Goal: Task Accomplishment & Management: Use online tool/utility

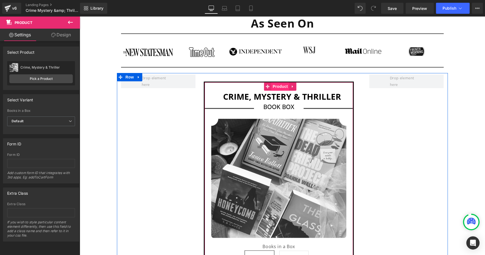
click at [271, 86] on span "Product" at bounding box center [280, 86] width 18 height 8
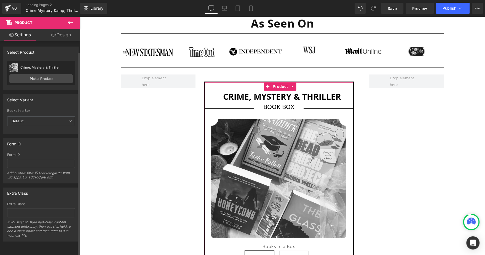
click at [58, 47] on div "Select Product" at bounding box center [40, 52] width 75 height 10
click at [61, 37] on link "Design" at bounding box center [61, 35] width 40 height 12
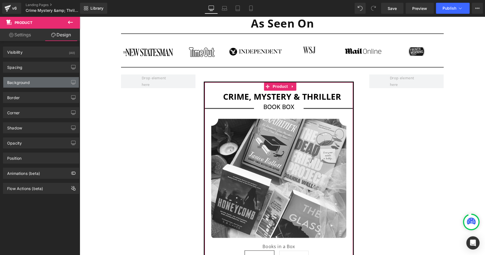
type input "26"
type input "0"
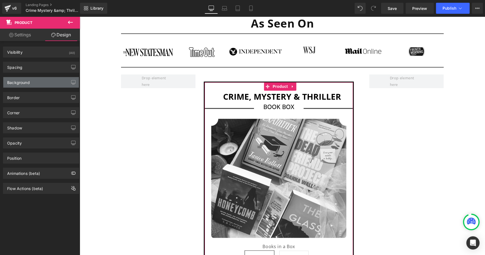
type input "0"
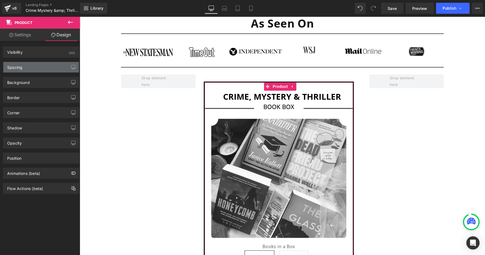
click at [29, 72] on div "Spacing" at bounding box center [40, 67] width 75 height 10
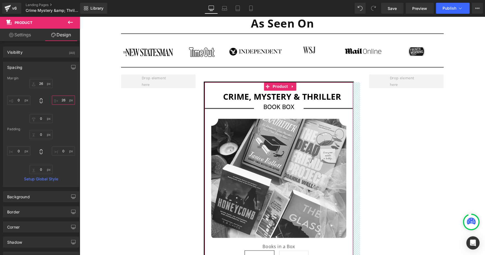
click at [60, 101] on input "26" at bounding box center [63, 100] width 23 height 9
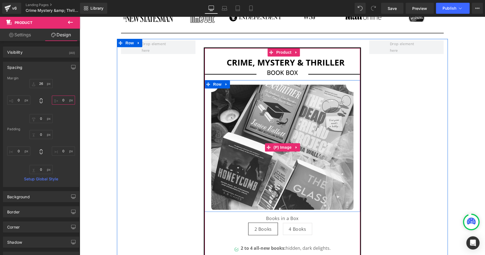
scroll to position [433, 0]
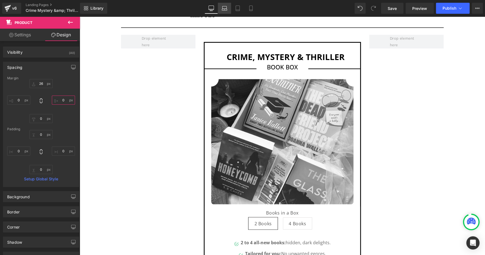
type input "0"
click at [222, 7] on icon at bounding box center [224, 7] width 4 height 2
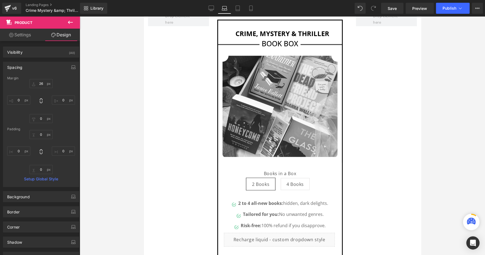
type input "26"
type input "18"
type input "0"
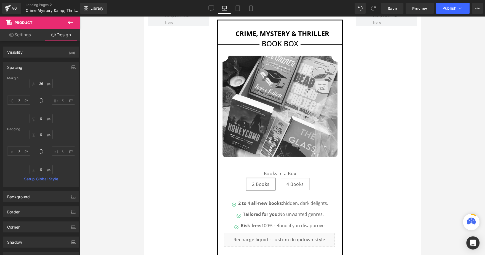
type input "0"
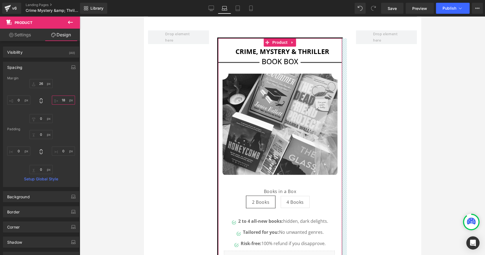
click at [63, 98] on input "18" at bounding box center [63, 100] width 23 height 9
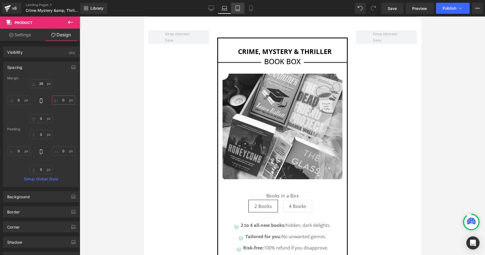
type input "0"
click at [239, 9] on icon at bounding box center [238, 8] width 4 height 5
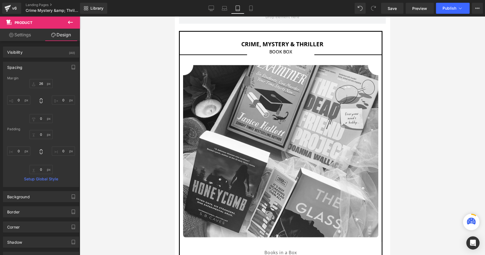
type input "26"
type input "12"
type input "0"
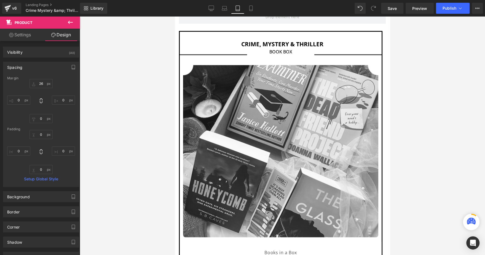
type input "0"
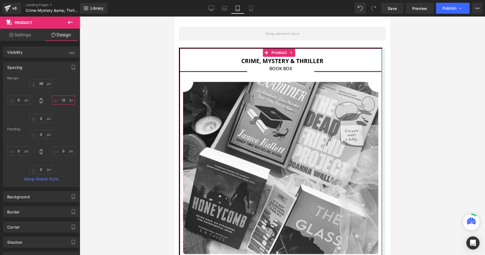
click at [58, 99] on input "12" at bounding box center [63, 100] width 23 height 9
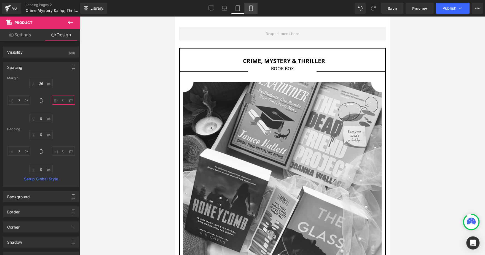
type input "0"
click at [252, 12] on link "Mobile" at bounding box center [250, 8] width 13 height 11
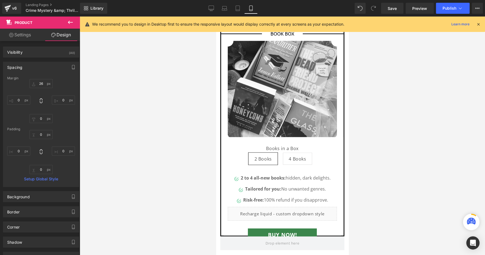
type input "0"
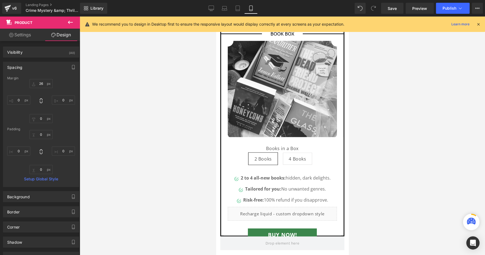
type input "0"
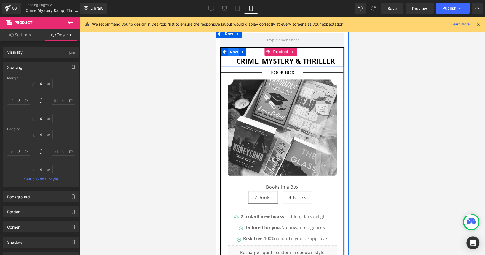
click at [232, 48] on span "Row" at bounding box center [233, 52] width 11 height 8
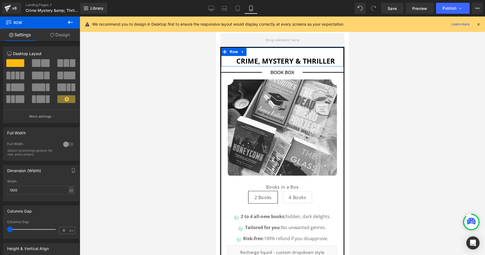
click at [66, 36] on link "Design" at bounding box center [60, 35] width 40 height 12
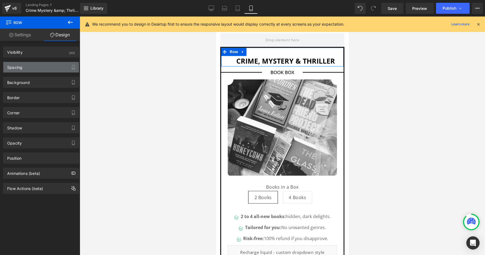
type input "0"
type input "16"
type input "0"
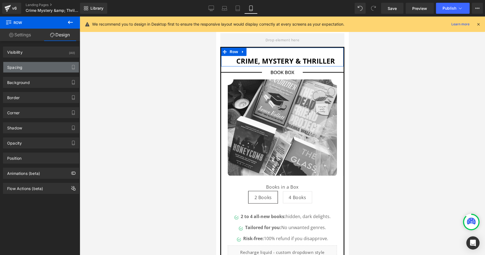
click at [35, 68] on div "Spacing" at bounding box center [40, 67] width 75 height 10
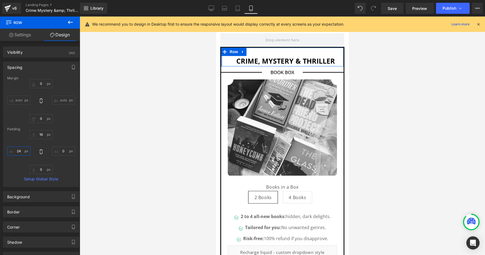
click at [21, 149] on input "24" at bounding box center [18, 151] width 23 height 9
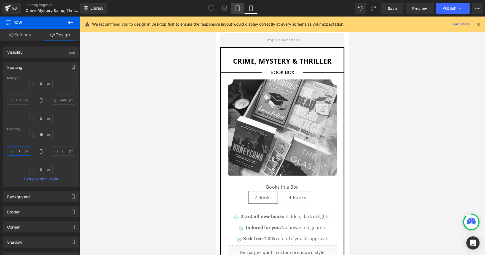
type input "0"
click at [237, 7] on icon at bounding box center [238, 9] width 6 height 6
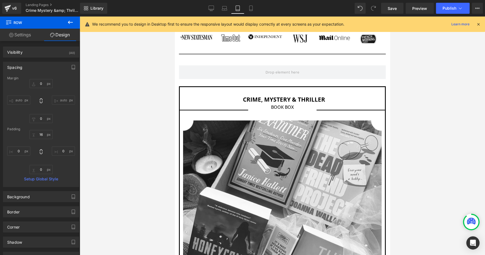
type input "0"
type input "16"
type input "0"
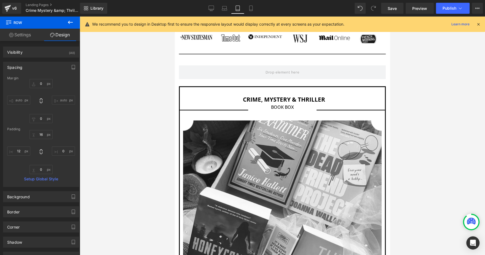
scroll to position [396, 0]
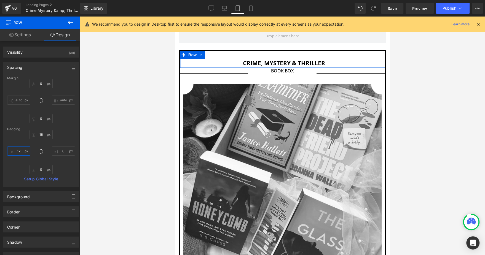
click at [19, 150] on input "12" at bounding box center [18, 151] width 23 height 9
type input "0"
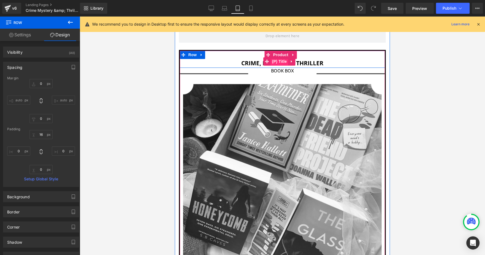
click at [276, 59] on span "(P) Title" at bounding box center [279, 61] width 18 height 8
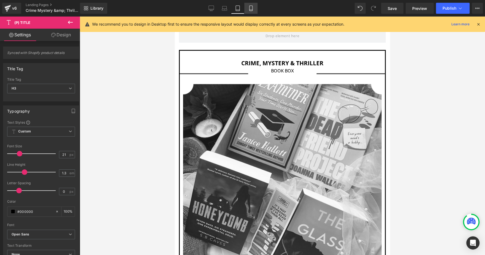
click at [253, 8] on icon at bounding box center [251, 9] width 6 height 6
type input "25"
type input "100"
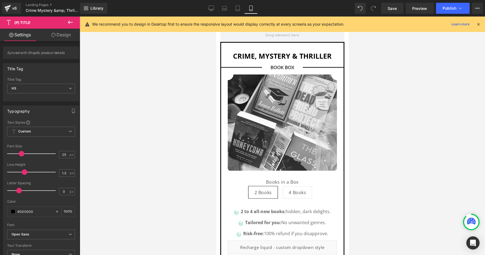
scroll to position [361, 0]
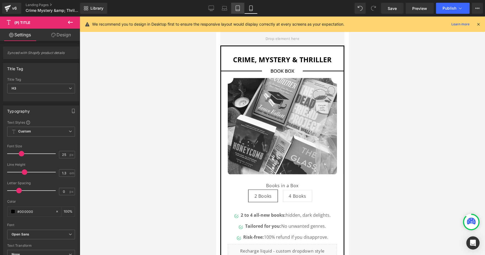
click at [238, 10] on icon at bounding box center [238, 9] width 6 height 6
type input "21"
type input "100"
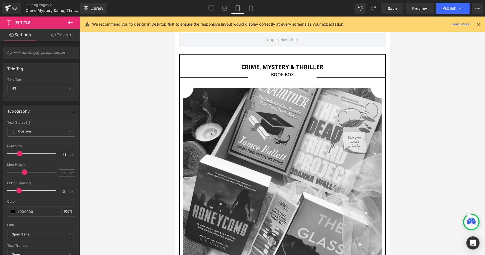
scroll to position [398, 0]
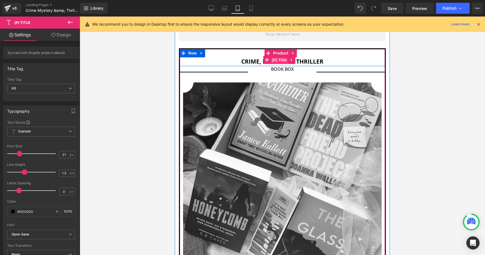
click at [275, 56] on span "(P) Title" at bounding box center [279, 60] width 18 height 8
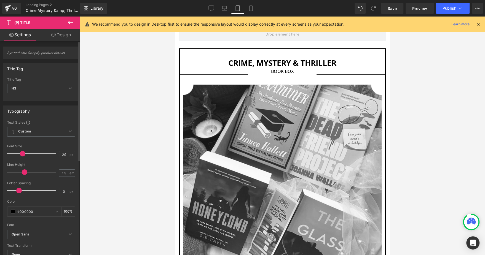
type input "30"
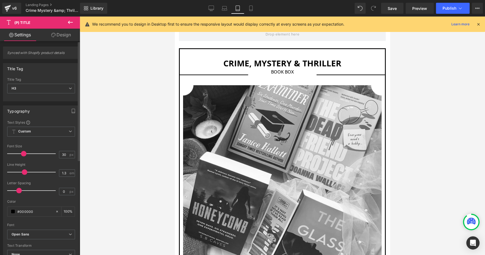
drag, startPoint x: 21, startPoint y: 153, endPoint x: 25, endPoint y: 153, distance: 3.9
click at [25, 153] on span at bounding box center [24, 154] width 6 height 6
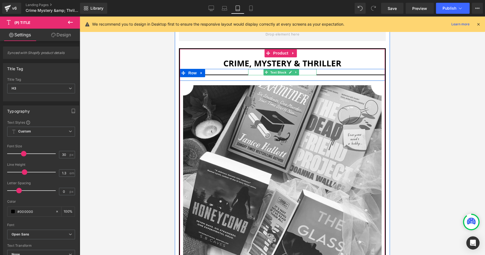
click at [276, 69] on span "Text Block" at bounding box center [278, 72] width 18 height 7
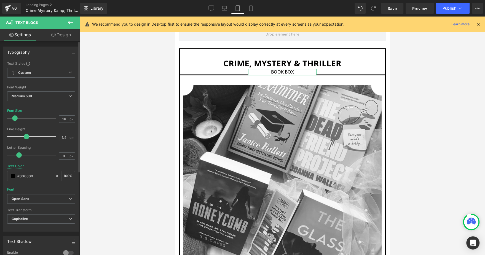
click at [56, 42] on div "Typography Text Styles Custom Custom Setup Global Style Custom Setup Global Sty…" at bounding box center [41, 207] width 82 height 333
click at [58, 40] on link "Design" at bounding box center [61, 35] width 40 height 12
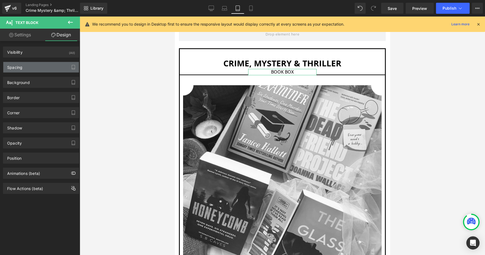
type input "0"
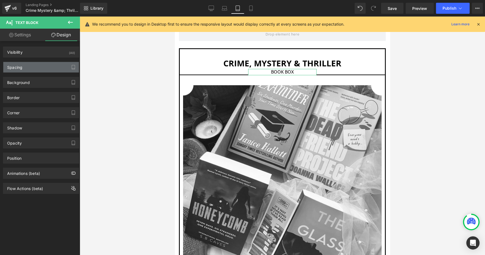
type input "0"
click at [36, 68] on div "Spacing" at bounding box center [40, 67] width 75 height 10
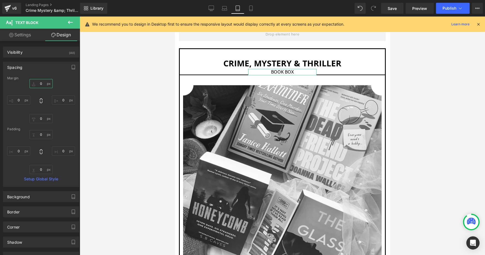
click at [41, 83] on input "0" at bounding box center [40, 83] width 23 height 9
type input "1"
type input "5"
click at [17, 39] on link "Settings" at bounding box center [20, 35] width 40 height 12
type input "100"
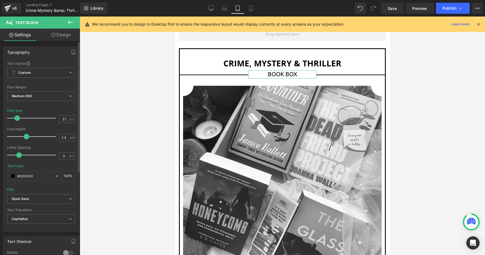
click at [17, 116] on span at bounding box center [17, 118] width 6 height 6
click at [228, 10] on link "Laptop" at bounding box center [224, 8] width 13 height 11
type input "26"
type input "100"
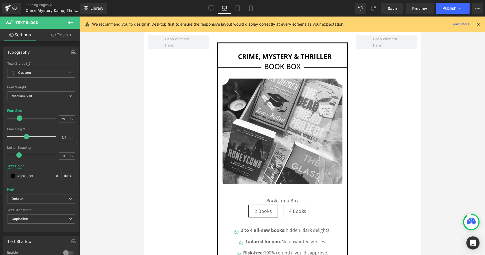
scroll to position [413, 0]
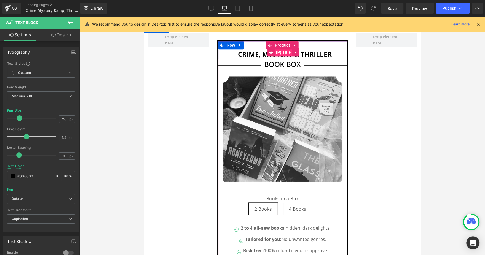
click at [278, 56] on span "(P) Title" at bounding box center [283, 52] width 18 height 8
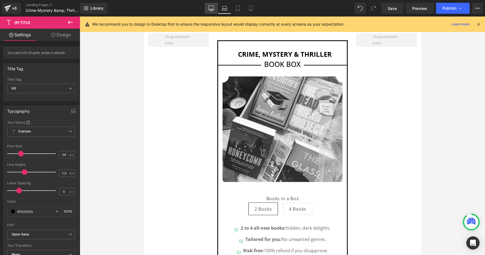
click at [215, 8] on link "Desktop" at bounding box center [210, 8] width 13 height 11
type input "30"
type input "100"
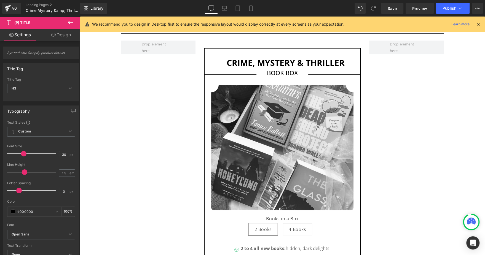
scroll to position [432, 0]
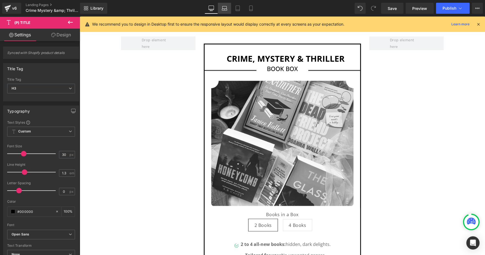
click at [228, 12] on link "Laptop" at bounding box center [224, 8] width 13 height 11
type input "24"
type input "100"
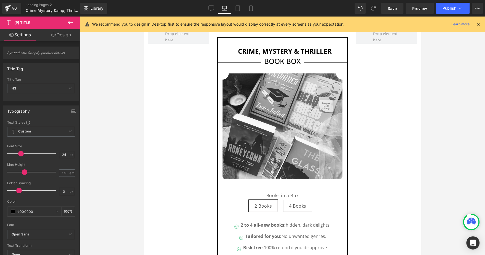
scroll to position [414, 0]
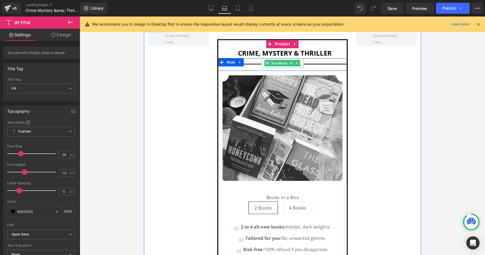
click at [275, 67] on span "Text Block" at bounding box center [278, 63] width 18 height 7
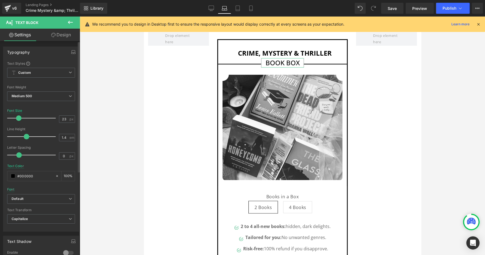
type input "22"
click at [18, 118] on span at bounding box center [18, 118] width 6 height 6
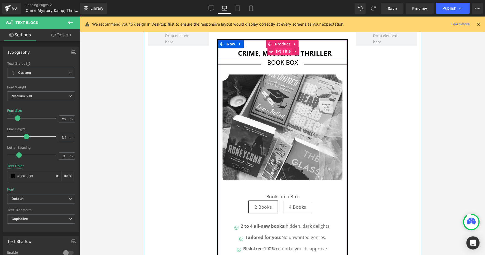
click at [277, 55] on span "(P) Title" at bounding box center [283, 51] width 18 height 8
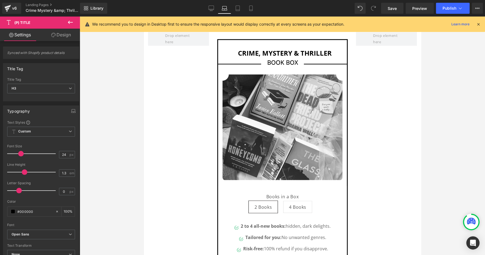
click at [53, 37] on icon at bounding box center [53, 35] width 4 height 4
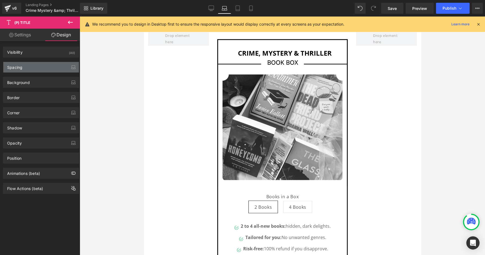
type input "0"
type input "16"
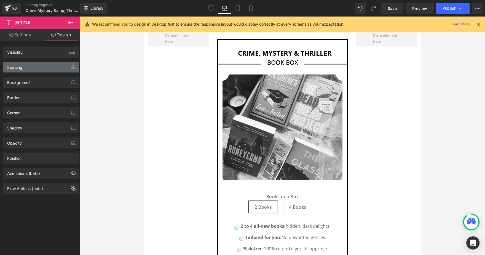
type input "0"
click at [24, 71] on div "Spacing" at bounding box center [40, 67] width 75 height 10
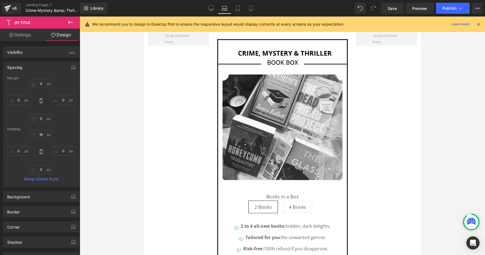
click at [14, 37] on link "Settings" at bounding box center [20, 35] width 40 height 12
type input "100"
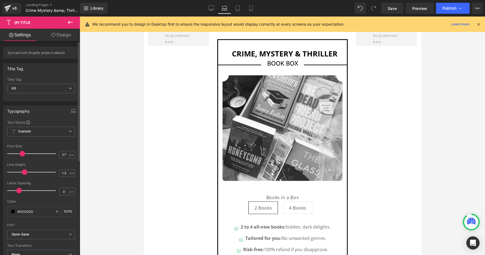
click at [23, 151] on span at bounding box center [23, 154] width 6 height 6
click at [214, 7] on link "Desktop" at bounding box center [210, 8] width 13 height 11
type input "30"
type input "100"
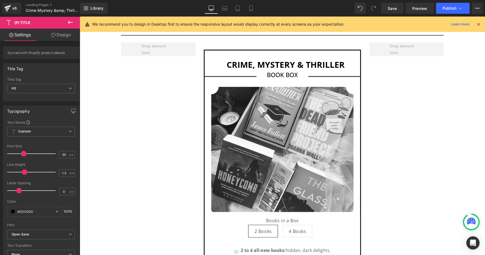
scroll to position [432, 0]
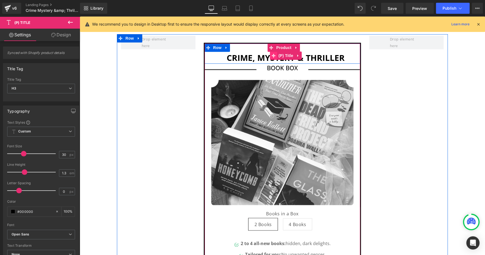
click at [273, 55] on span at bounding box center [273, 56] width 7 height 8
click at [214, 44] on span "Row" at bounding box center [217, 48] width 11 height 8
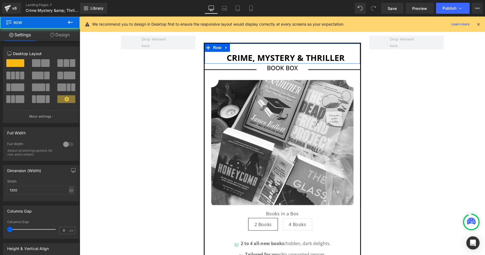
click at [64, 35] on link "Design" at bounding box center [60, 35] width 40 height 12
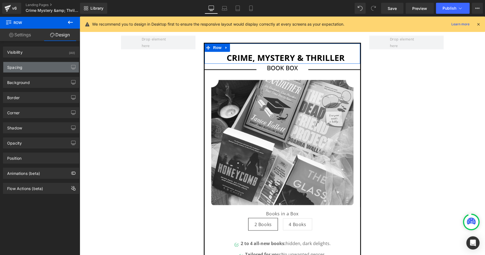
type input "0"
type input "16"
type input "0"
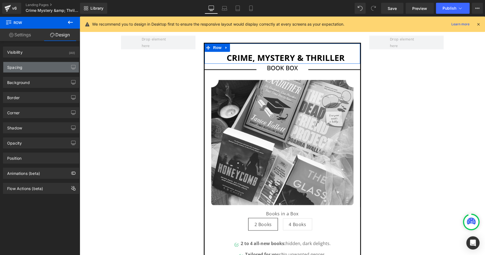
click at [37, 69] on div "Spacing" at bounding box center [40, 67] width 75 height 10
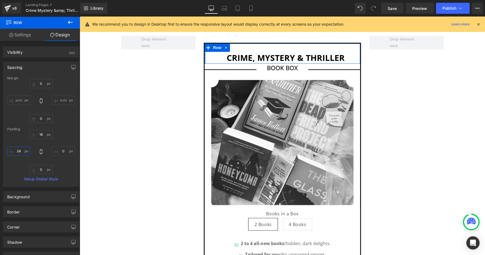
click at [22, 152] on input "24" at bounding box center [18, 151] width 23 height 9
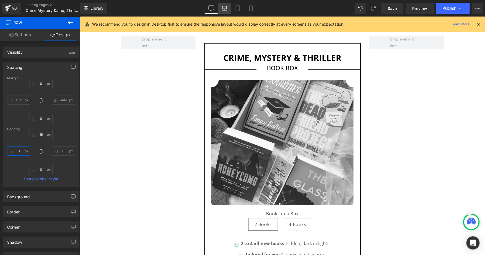
type input "0"
click at [221, 10] on icon at bounding box center [224, 9] width 6 height 6
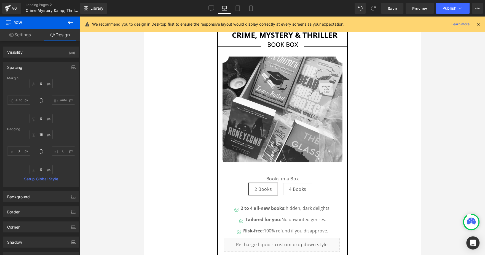
type input "0"
type input "16"
type input "0"
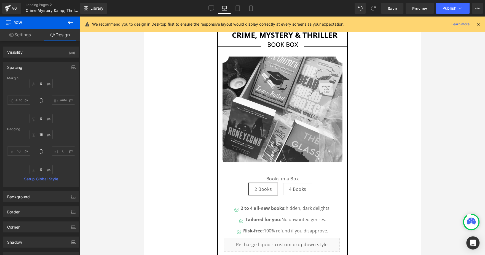
scroll to position [415, 0]
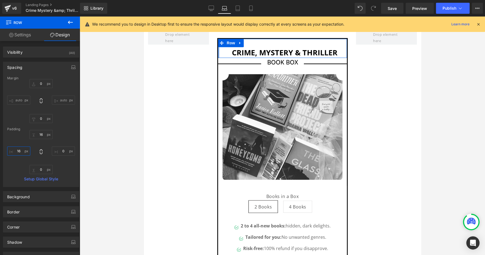
click at [21, 151] on input "16" at bounding box center [18, 151] width 23 height 9
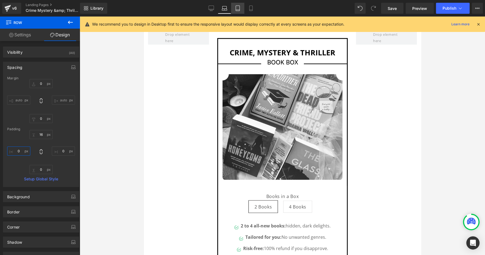
type input "0"
click at [236, 10] on icon at bounding box center [238, 8] width 4 height 5
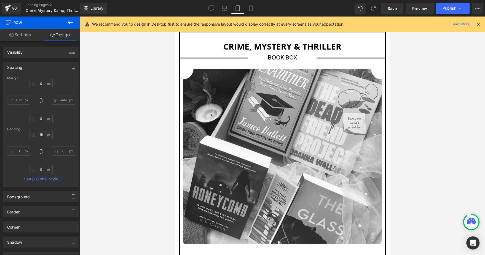
type input "0"
type input "16"
type input "0"
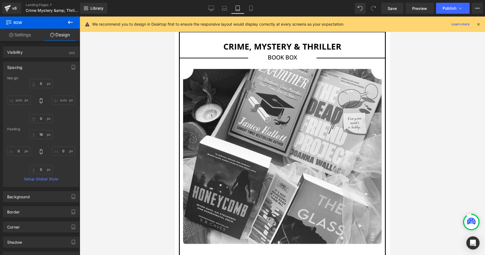
type input "0"
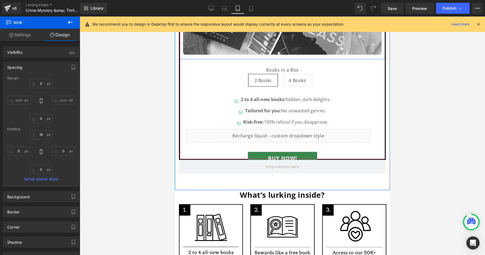
scroll to position [605, 0]
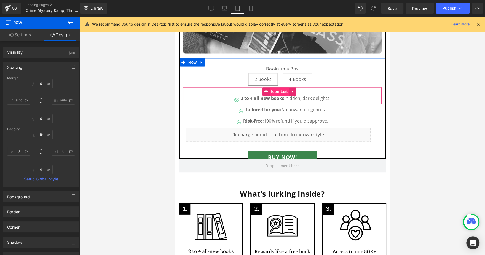
click at [278, 87] on span "Icon List" at bounding box center [278, 91] width 19 height 8
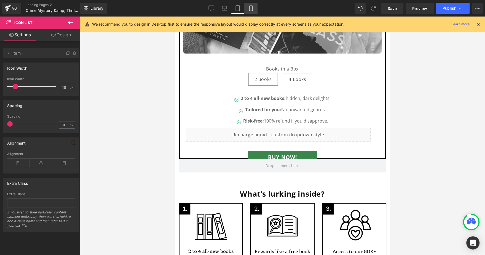
click at [253, 7] on link "Mobile" at bounding box center [250, 8] width 13 height 11
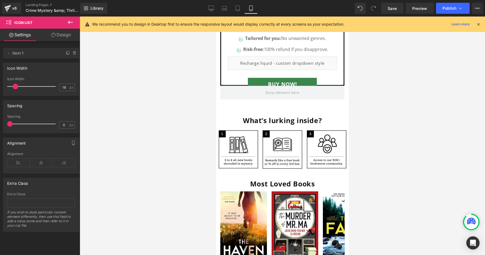
scroll to position [483, 0]
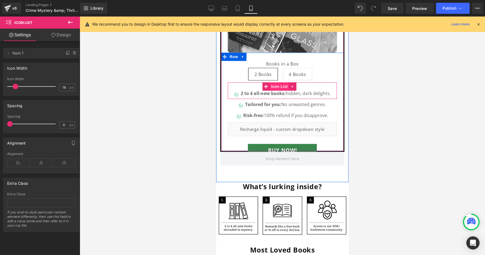
click at [280, 82] on span "Icon List" at bounding box center [278, 86] width 19 height 8
click at [274, 82] on span "Icon List" at bounding box center [278, 86] width 19 height 8
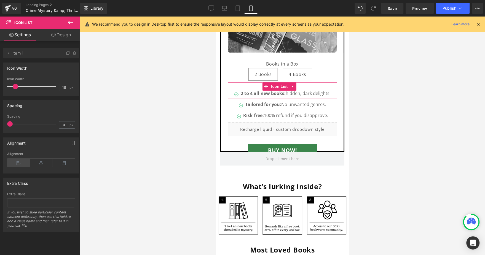
click at [21, 164] on icon at bounding box center [18, 163] width 23 height 8
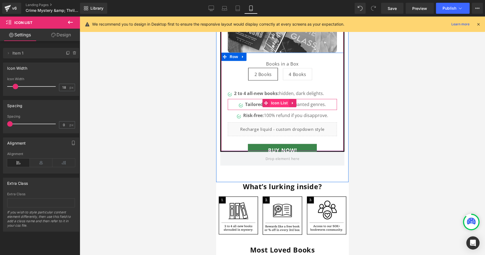
click at [272, 99] on span "Icon List" at bounding box center [278, 103] width 19 height 8
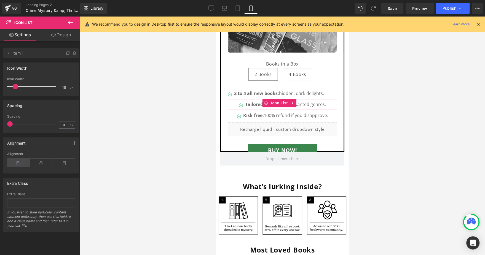
click at [17, 166] on icon at bounding box center [18, 163] width 23 height 8
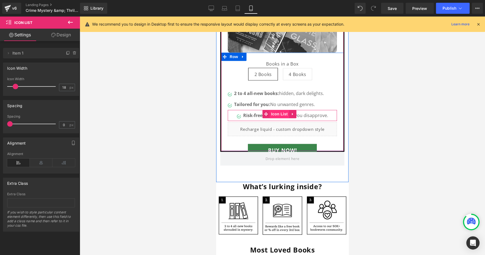
click at [271, 110] on span "Icon List" at bounding box center [278, 114] width 19 height 8
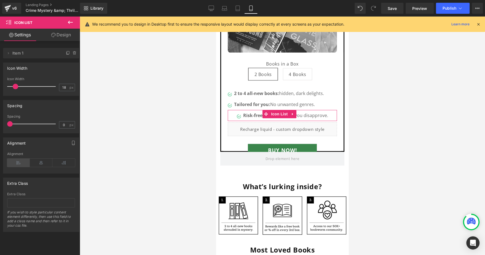
click at [19, 161] on icon at bounding box center [18, 163] width 23 height 8
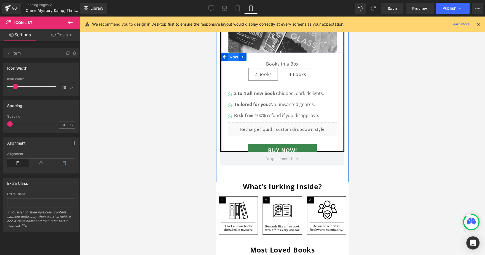
drag, startPoint x: 234, startPoint y: 50, endPoint x: 423, endPoint y: 72, distance: 190.0
click at [234, 53] on span "Row" at bounding box center [233, 57] width 11 height 8
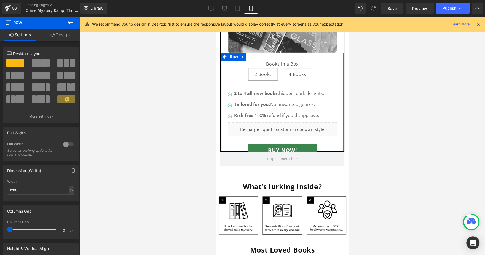
click at [64, 35] on link "Design" at bounding box center [60, 35] width 40 height 12
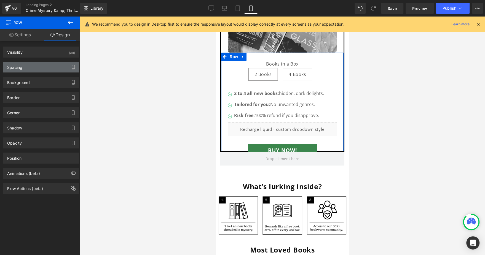
type input "0"
type input "12"
type input "24"
type input "0"
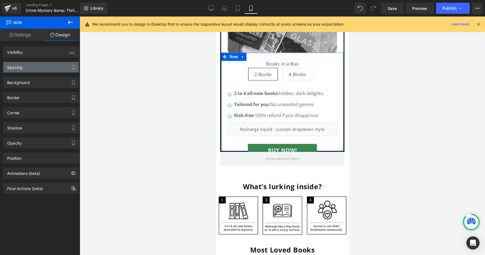
type input "24"
click at [31, 71] on div "Spacing" at bounding box center [40, 67] width 75 height 10
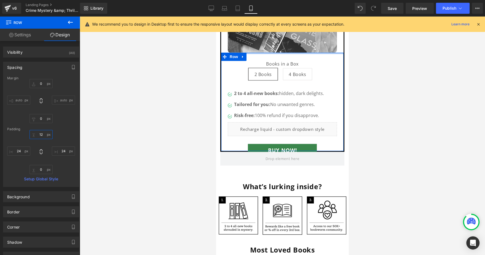
click at [35, 132] on input "12" at bounding box center [40, 134] width 23 height 9
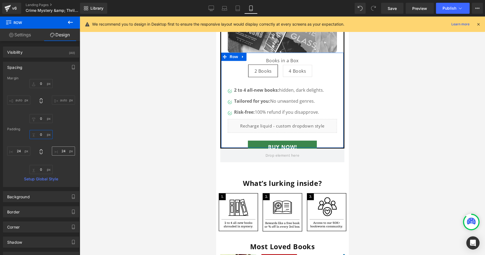
type input "0"
click at [62, 151] on input "24" at bounding box center [63, 151] width 23 height 9
type input "15"
click at [20, 149] on input "24" at bounding box center [18, 151] width 23 height 9
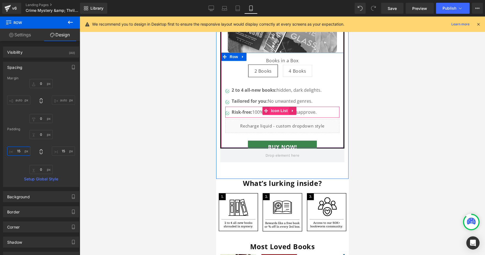
type input "1"
type input "2"
type input "15"
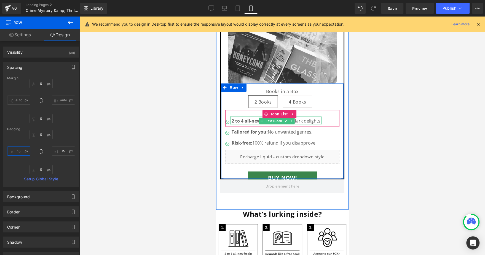
scroll to position [453, 0]
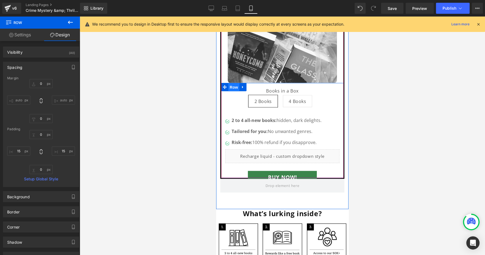
click at [230, 83] on span "Row" at bounding box center [233, 87] width 11 height 8
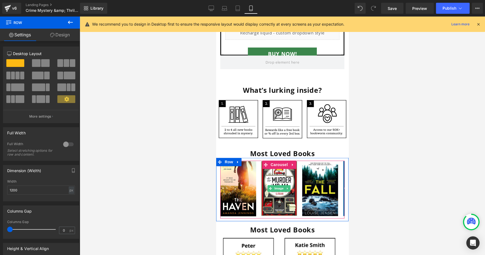
scroll to position [578, 0]
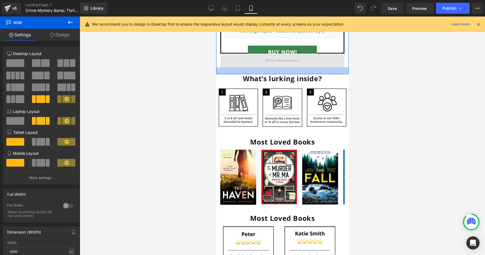
drag, startPoint x: 272, startPoint y: 66, endPoint x: 269, endPoint y: 56, distance: 9.9
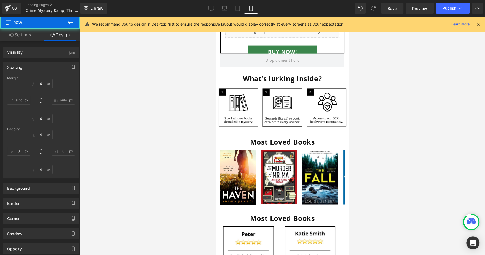
type input "0"
type input "12"
type input "0"
type input "25"
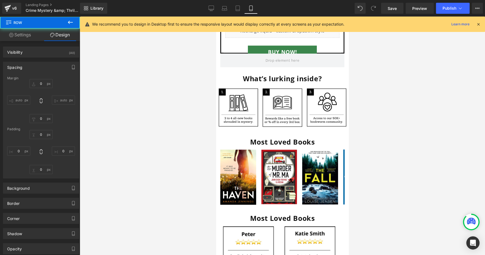
type input "0"
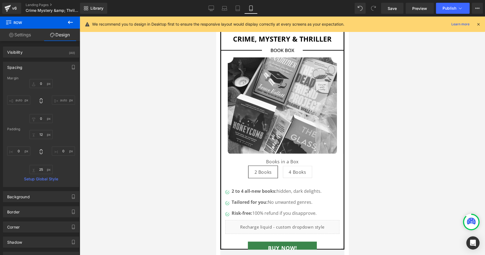
scroll to position [284, 0]
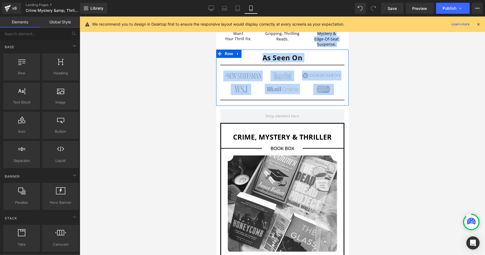
drag, startPoint x: 280, startPoint y: 112, endPoint x: 290, endPoint y: 39, distance: 73.1
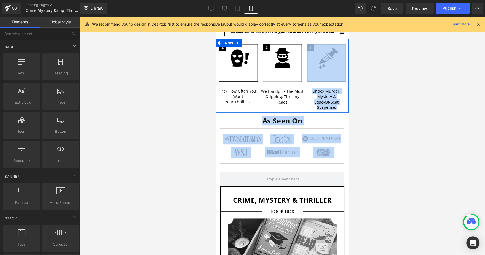
scroll to position [221, 0]
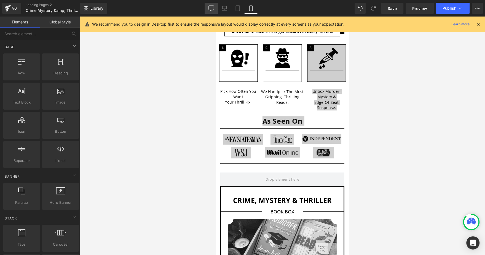
click at [213, 9] on icon at bounding box center [210, 9] width 5 height 0
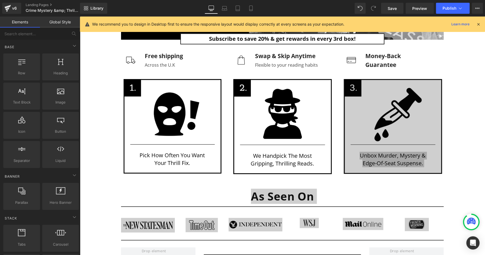
scroll to position [254, 0]
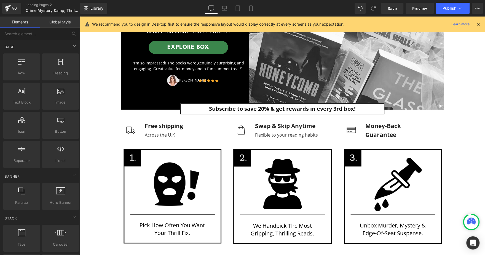
scroll to position [145, 0]
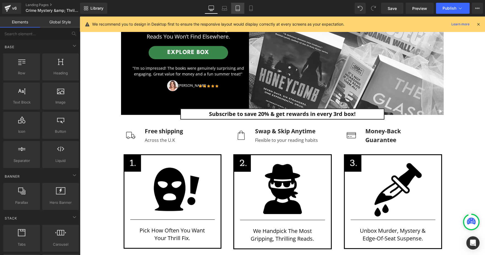
click at [231, 8] on link "Tablet" at bounding box center [237, 8] width 13 height 11
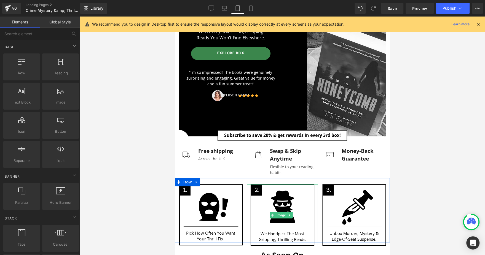
scroll to position [118, 0]
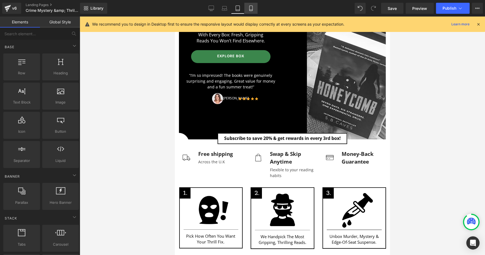
click at [253, 11] on icon at bounding box center [251, 9] width 6 height 6
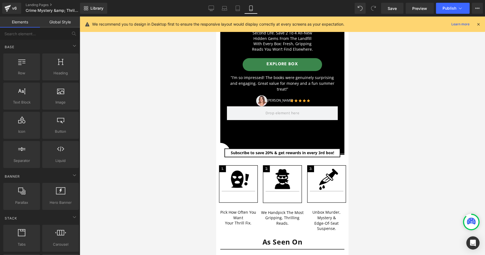
scroll to position [99, 0]
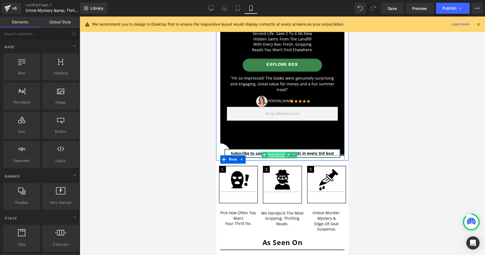
click at [274, 154] on span "Text Block" at bounding box center [276, 155] width 18 height 7
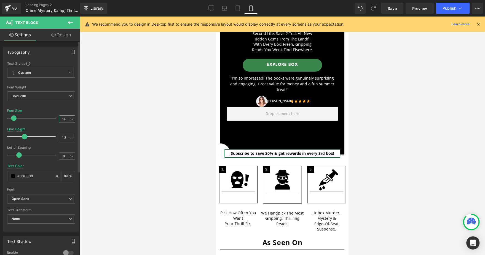
click at [64, 117] on input "14" at bounding box center [64, 119] width 10 height 7
type input "13"
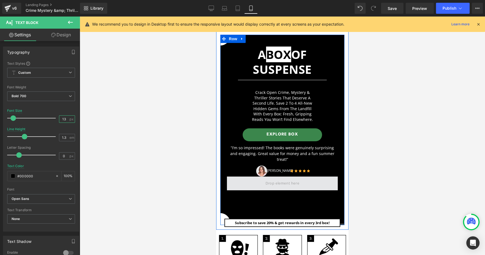
scroll to position [0, 0]
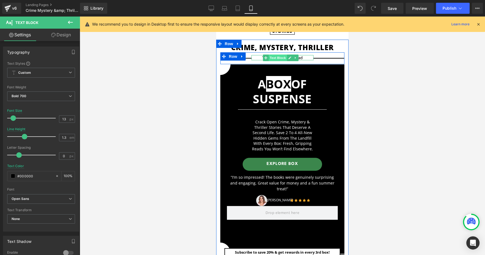
click at [277, 59] on span "Text Block" at bounding box center [278, 58] width 18 height 7
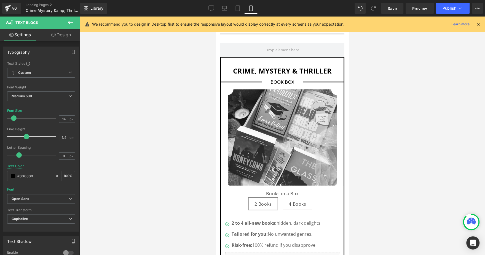
scroll to position [344, 0]
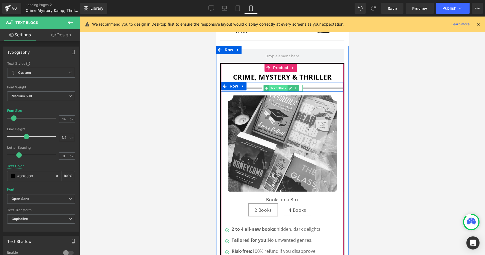
click at [280, 85] on span "Text Block" at bounding box center [278, 88] width 18 height 7
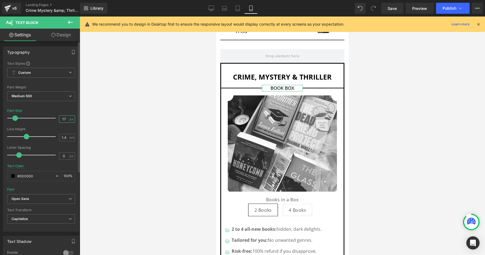
click at [65, 119] on input "17" at bounding box center [64, 119] width 10 height 7
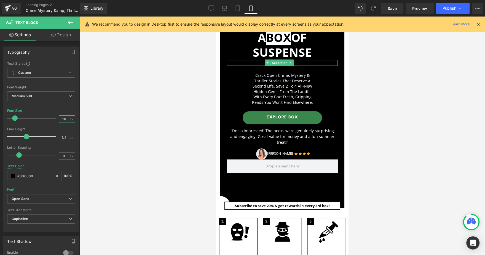
scroll to position [0, 0]
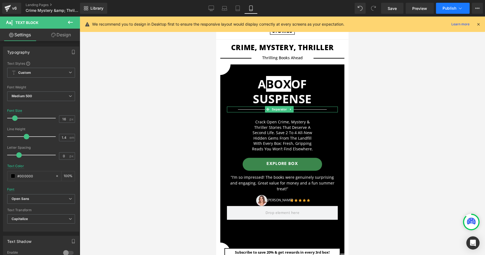
click at [447, 6] on span "Publish" at bounding box center [449, 8] width 14 height 4
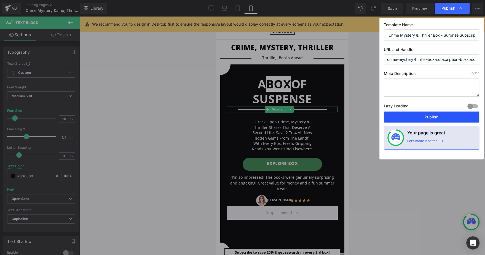
click at [406, 115] on button "Publish" at bounding box center [430, 117] width 95 height 11
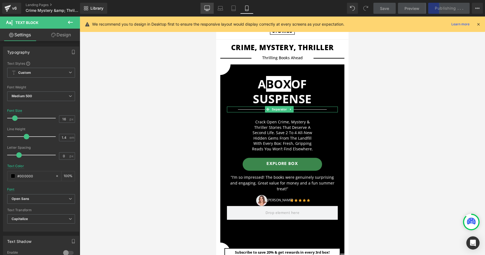
click at [208, 10] on icon at bounding box center [206, 8] width 5 height 4
type input "22"
type input "100"
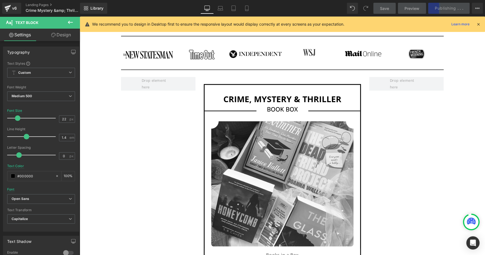
scroll to position [397, 0]
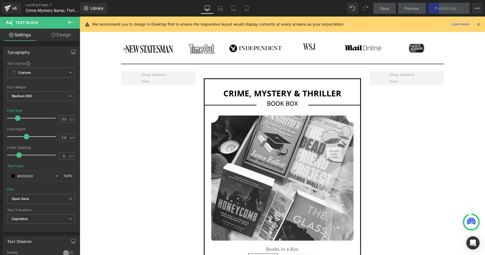
click at [68, 23] on icon at bounding box center [70, 22] width 7 height 7
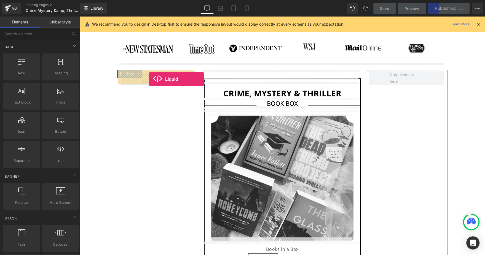
drag, startPoint x: 142, startPoint y: 169, endPoint x: 149, endPoint y: 79, distance: 90.3
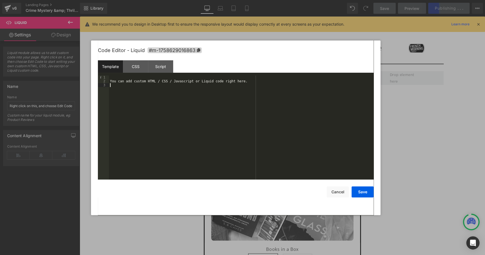
drag, startPoint x: 83, startPoint y: 58, endPoint x: 132, endPoint y: 93, distance: 59.9
click at [132, 93] on div "You can add custom HTML / CSS / Javascript or Liquid code right here." at bounding box center [241, 131] width 264 height 112
click at [131, 66] on div "CSS" at bounding box center [135, 66] width 25 height 12
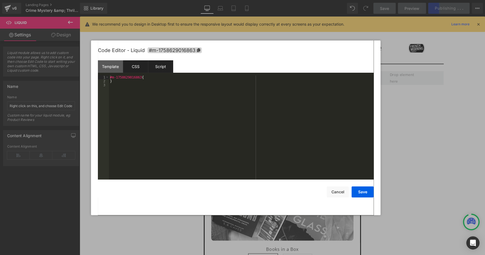
click at [151, 63] on div "Script" at bounding box center [160, 66] width 25 height 12
click at [361, 191] on button "Save" at bounding box center [362, 191] width 22 height 11
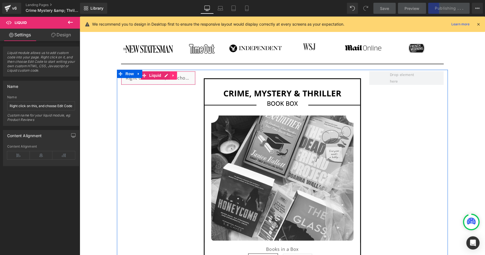
click at [172, 75] on link at bounding box center [173, 75] width 7 height 8
drag, startPoint x: 172, startPoint y: 75, endPoint x: 163, endPoint y: 74, distance: 9.9
click at [163, 74] on li at bounding box center [169, 75] width 21 height 8
click at [163, 74] on link at bounding box center [162, 75] width 7 height 8
click at [168, 74] on icon at bounding box center [170, 76] width 4 height 4
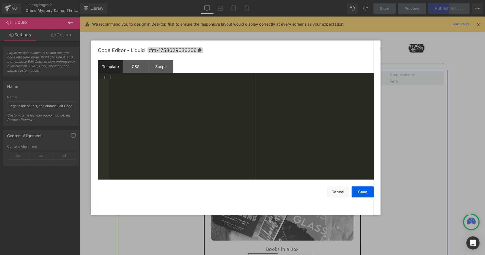
click at [164, 90] on icon at bounding box center [166, 89] width 4 height 4
click at [334, 191] on button "Cancel" at bounding box center [337, 191] width 22 height 11
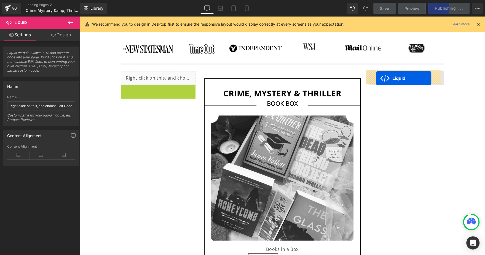
drag, startPoint x: 151, startPoint y: 88, endPoint x: 376, endPoint y: 79, distance: 225.2
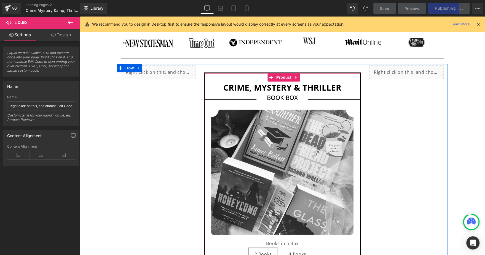
scroll to position [402, 0]
click at [277, 76] on span "Product" at bounding box center [284, 78] width 18 height 8
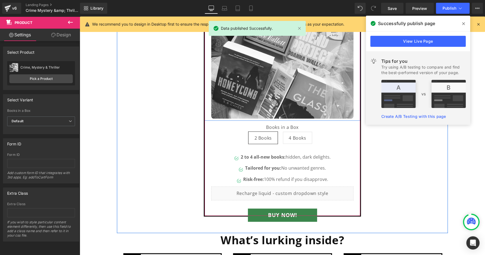
scroll to position [519, 0]
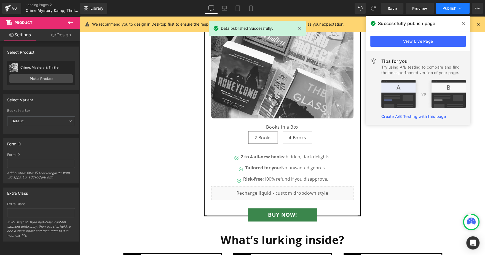
click at [451, 12] on button "Publish" at bounding box center [452, 8] width 34 height 11
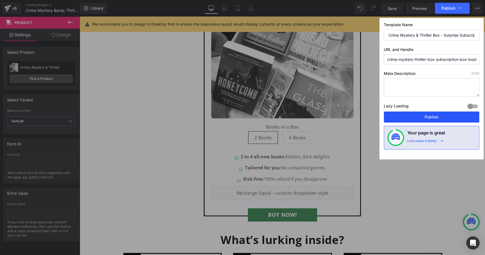
click at [407, 115] on button "Publish" at bounding box center [430, 117] width 95 height 11
